Goal: Information Seeking & Learning: Learn about a topic

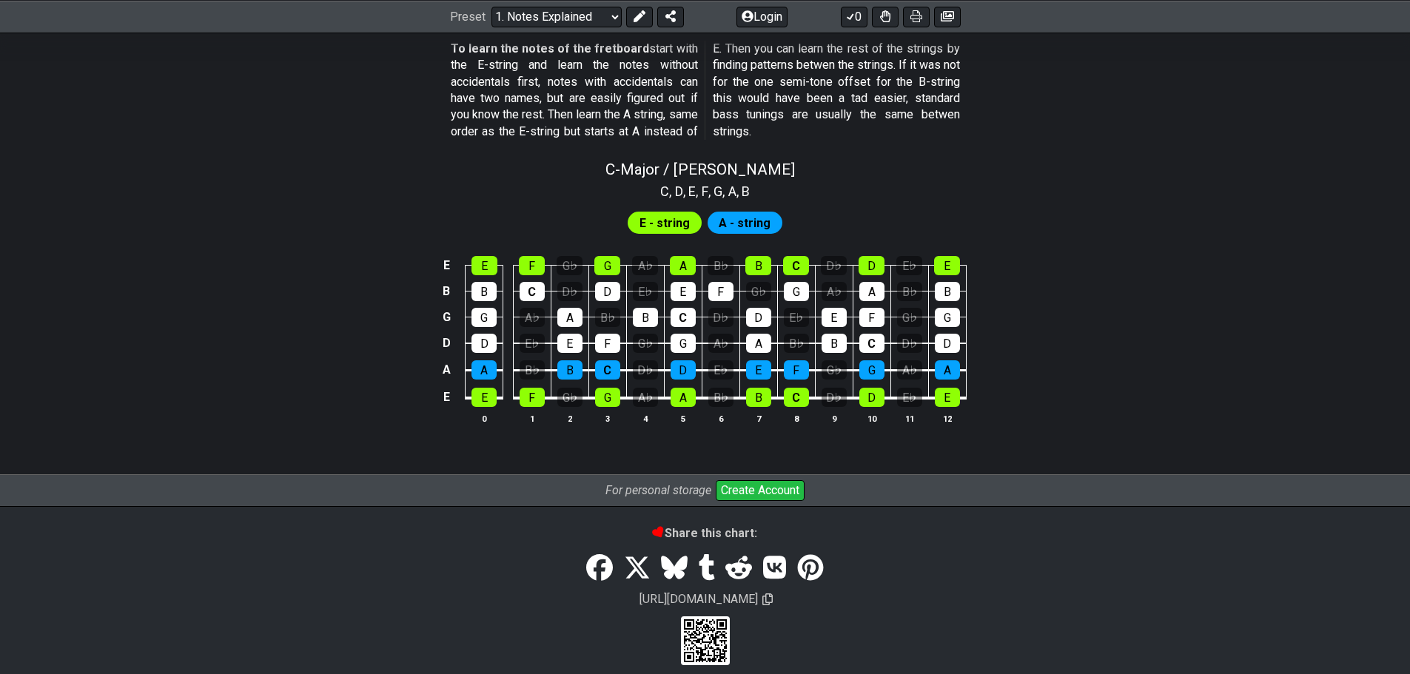
scroll to position [1385, 0]
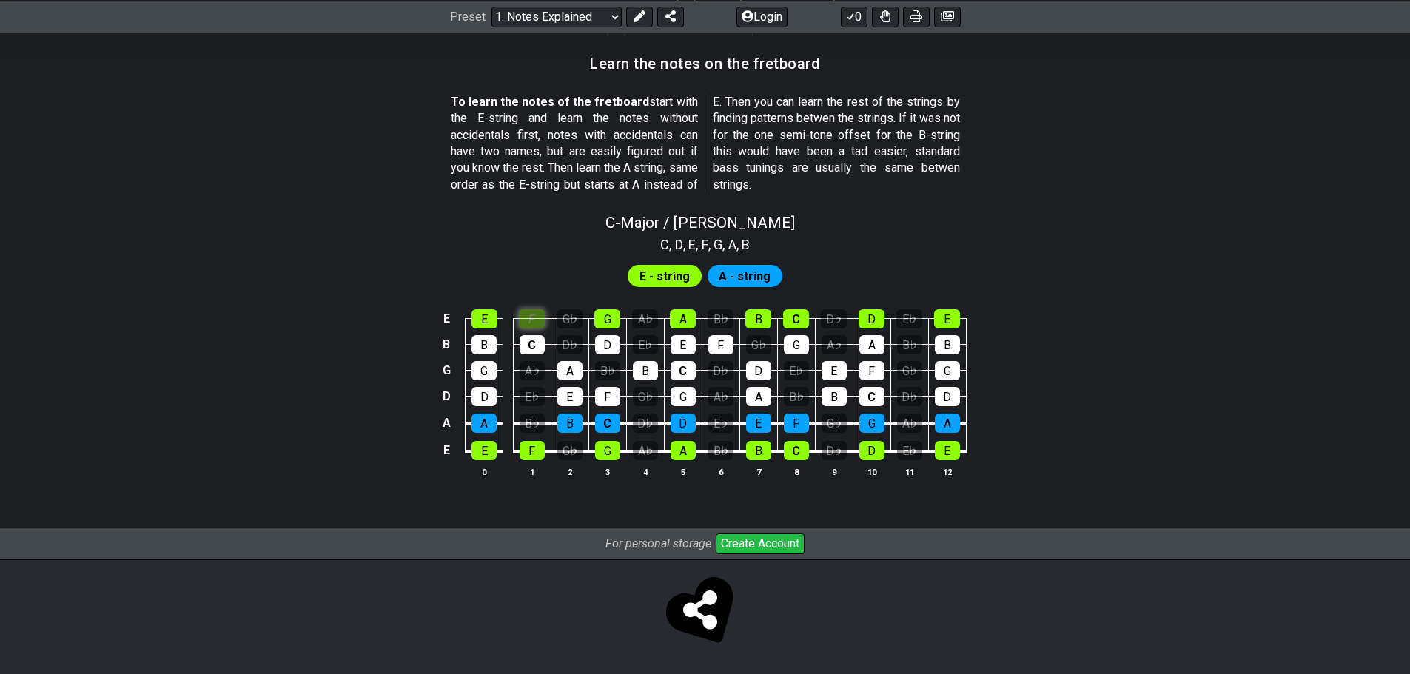
scroll to position [1316, 0]
click at [531, 247] on div "C - Major / Ionian C , D , E , F , G , A , B E - string A - string E E F G♭ G A…" at bounding box center [705, 351] width 1154 height 293
click at [534, 348] on div "C" at bounding box center [532, 344] width 25 height 19
click at [581, 317] on div "G♭" at bounding box center [570, 318] width 26 height 19
click at [532, 312] on div "F" at bounding box center [532, 318] width 26 height 19
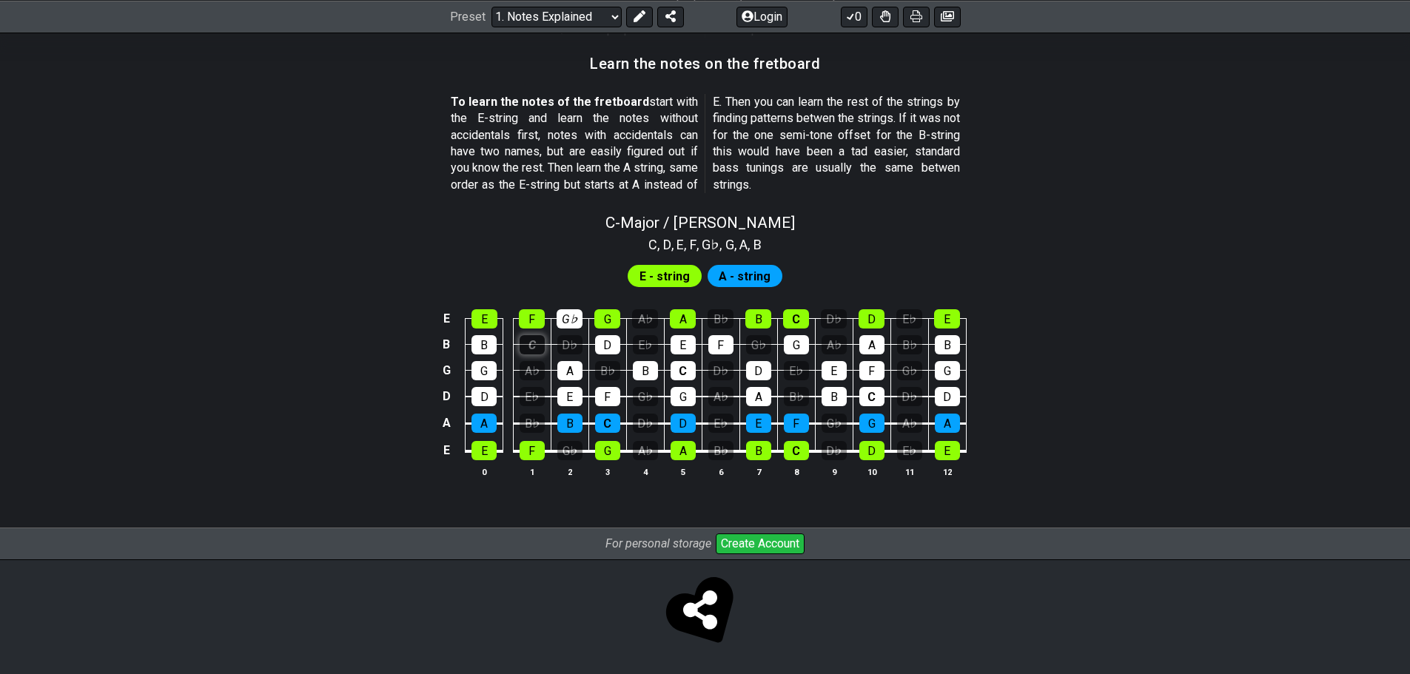
click at [525, 349] on div "C" at bounding box center [532, 344] width 25 height 19
click at [532, 365] on div "A♭" at bounding box center [532, 370] width 25 height 19
click at [537, 389] on div "E♭" at bounding box center [532, 396] width 25 height 19
click at [534, 417] on div "B♭" at bounding box center [532, 423] width 25 height 19
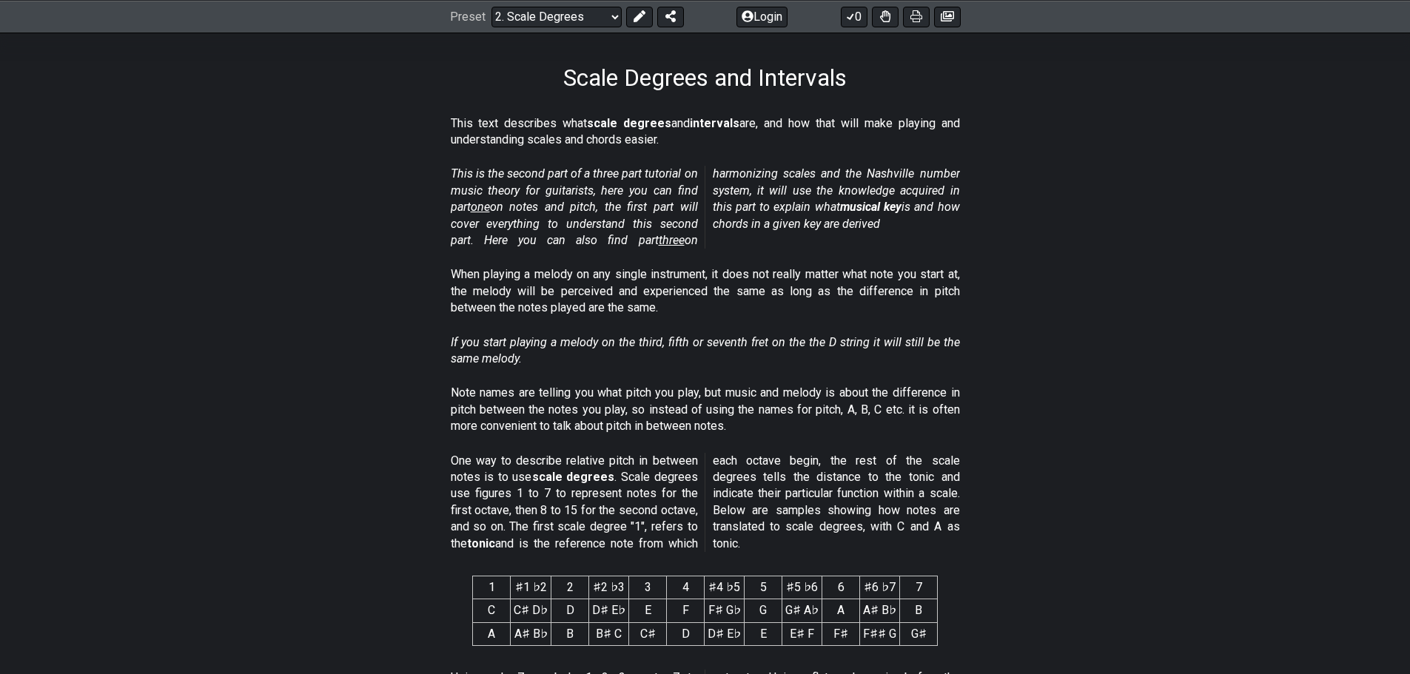
scroll to position [218, 0]
click at [558, 1] on div "Preset Welcome to #fretflip! Initial Preset Custom Preset Minor Pentatonic Majo…" at bounding box center [705, 16] width 1410 height 33
click at [555, 10] on select "Welcome to #fretflip! Initial Preset Custom Preset Minor Pentatonic Major Penta…" at bounding box center [556, 16] width 130 height 21
click at [491, 6] on select "Welcome to #fretflip! Initial Preset Custom Preset Minor Pentatonic Major Penta…" at bounding box center [556, 16] width 130 height 21
select select "/musical-notes-explained"
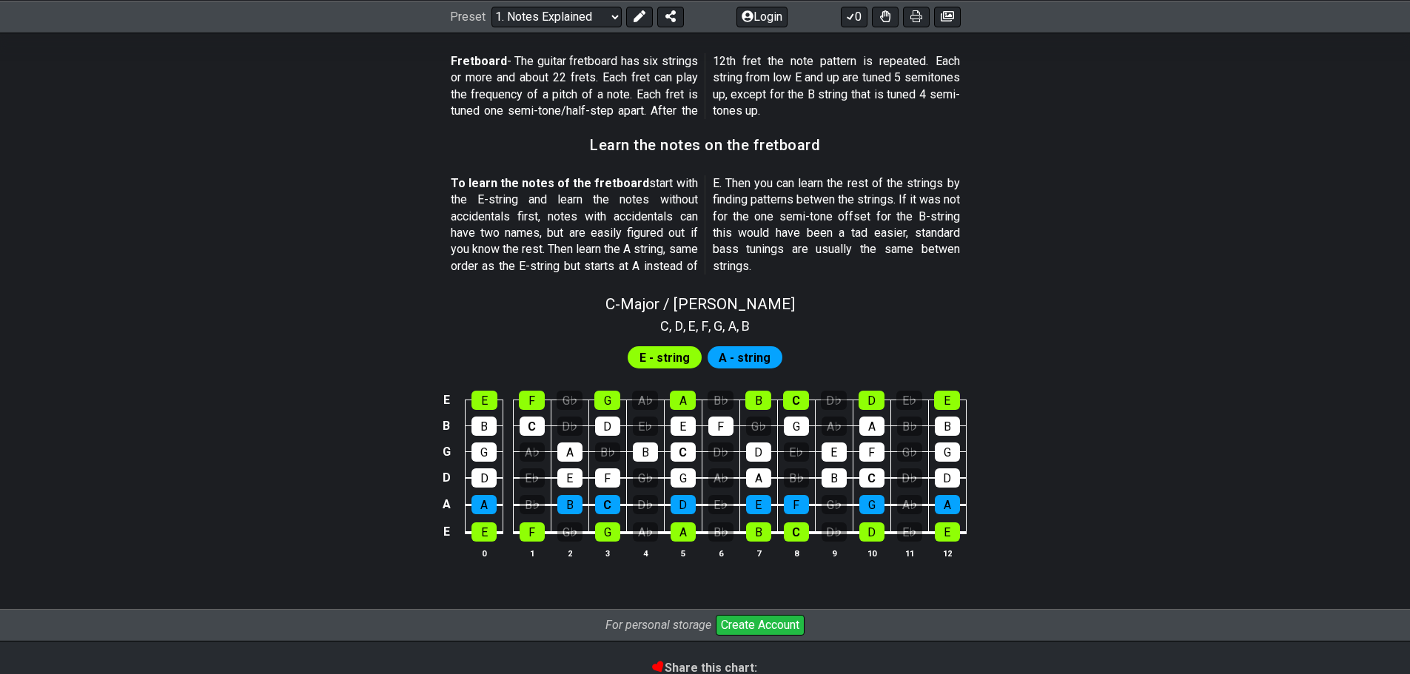
scroll to position [1261, 0]
